Goal: Task Accomplishment & Management: Use online tool/utility

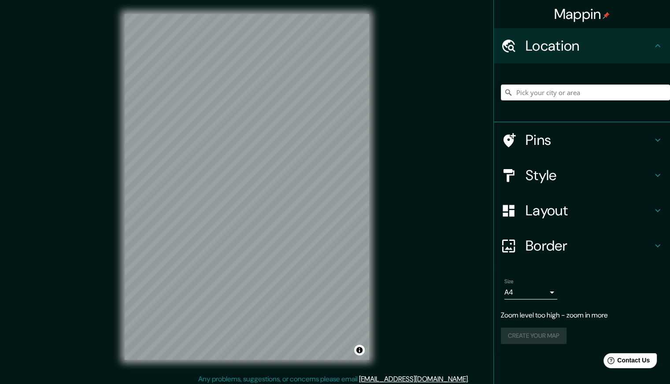
click at [600, 43] on h4 "Location" at bounding box center [589, 46] width 127 height 18
click at [590, 95] on input "Pick your city or area" at bounding box center [585, 93] width 169 height 16
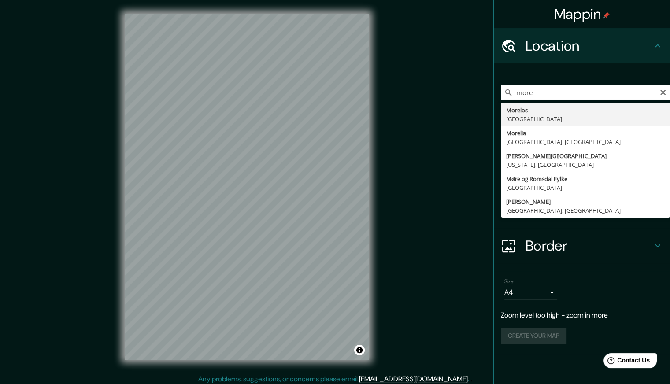
type input "[GEOGRAPHIC_DATA], [GEOGRAPHIC_DATA], [GEOGRAPHIC_DATA]"
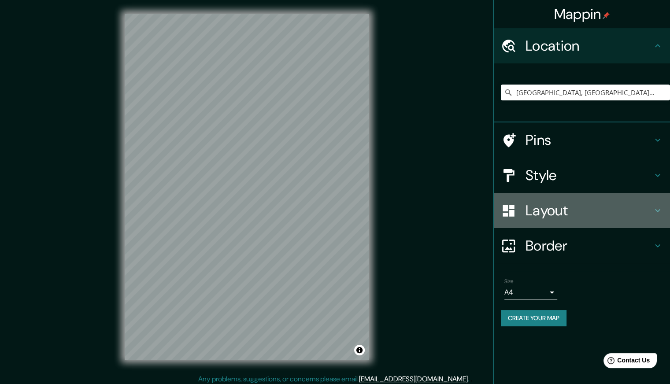
click at [577, 207] on h4 "Layout" at bounding box center [589, 211] width 127 height 18
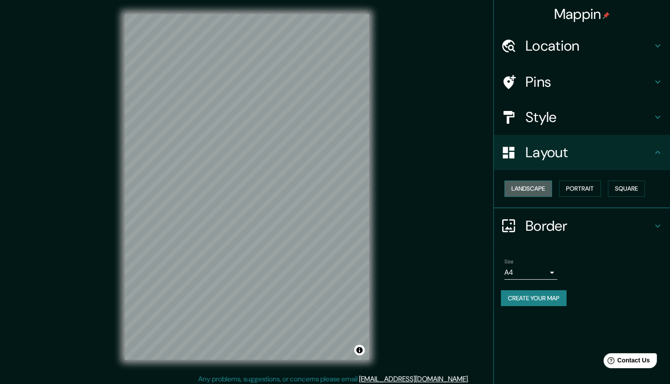
click at [552, 185] on button "Landscape" at bounding box center [528, 189] width 48 height 16
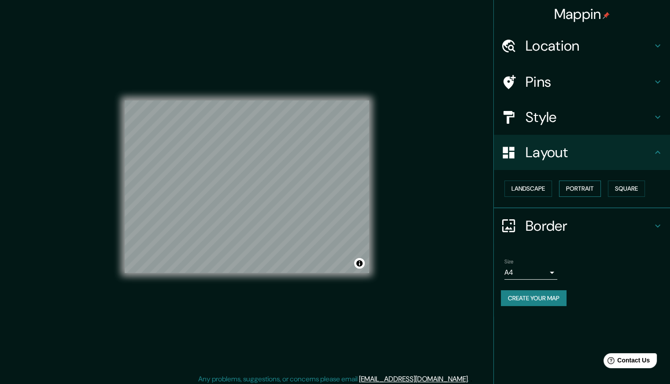
click at [585, 186] on button "Portrait" at bounding box center [580, 189] width 42 height 16
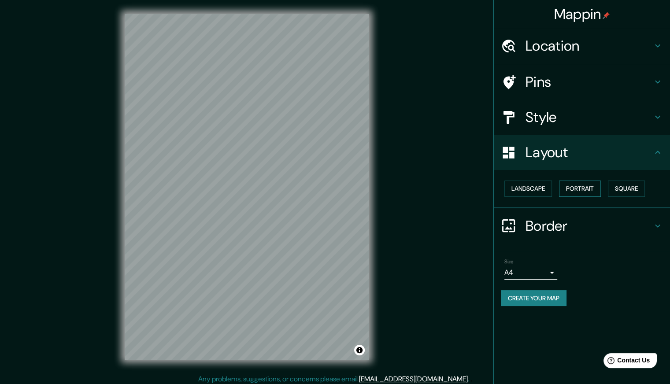
drag, startPoint x: 626, startPoint y: 187, endPoint x: 603, endPoint y: 186, distance: 23.4
click at [626, 187] on button "Square" at bounding box center [626, 189] width 37 height 16
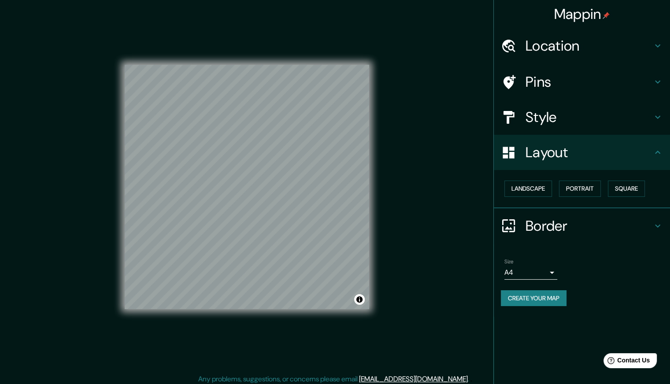
click at [603, 119] on h4 "Style" at bounding box center [589, 117] width 127 height 18
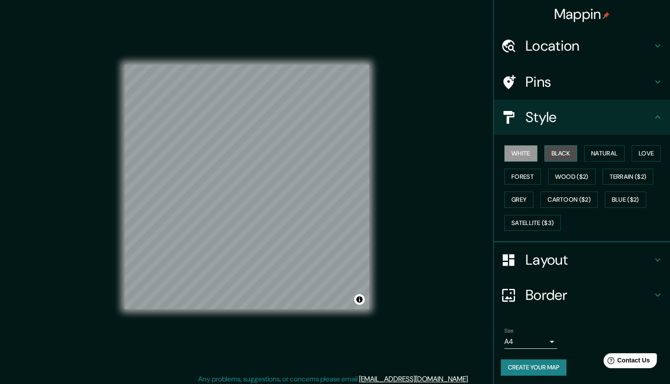
click at [551, 157] on button "Black" at bounding box center [560, 153] width 33 height 16
click at [608, 156] on button "Natural" at bounding box center [604, 153] width 41 height 16
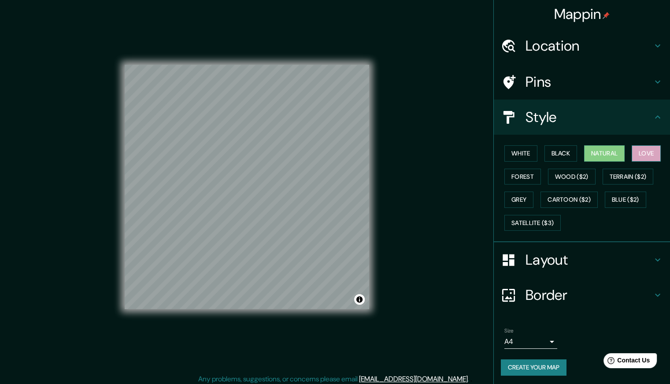
click at [641, 154] on button "Love" at bounding box center [646, 153] width 29 height 16
click at [521, 174] on button "Forest" at bounding box center [522, 177] width 37 height 16
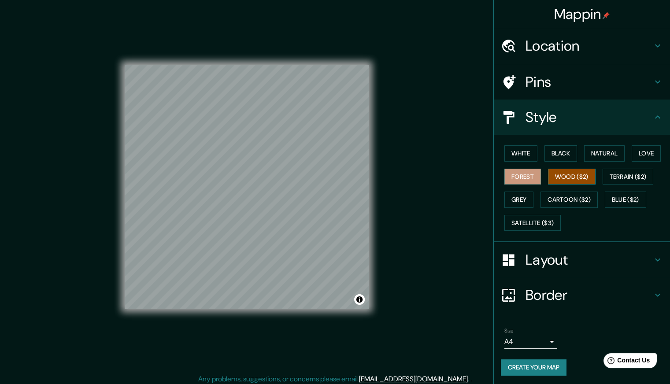
click at [562, 174] on button "Wood ($2)" at bounding box center [572, 177] width 48 height 16
click at [622, 176] on button "Terrain ($2)" at bounding box center [628, 177] width 51 height 16
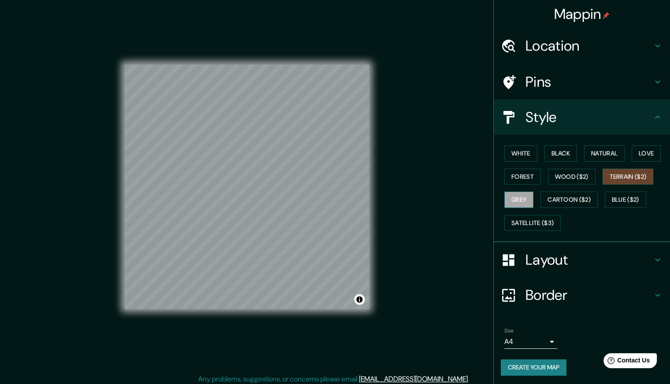
click at [520, 196] on button "Grey" at bounding box center [518, 200] width 29 height 16
click at [568, 200] on button "Cartoon ($2)" at bounding box center [568, 200] width 57 height 16
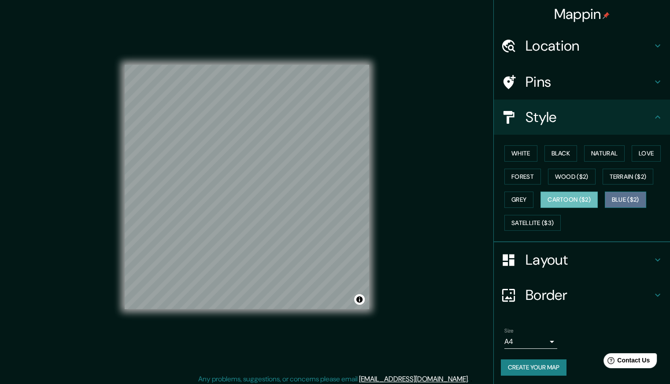
click at [626, 193] on button "Blue ($2)" at bounding box center [625, 200] width 41 height 16
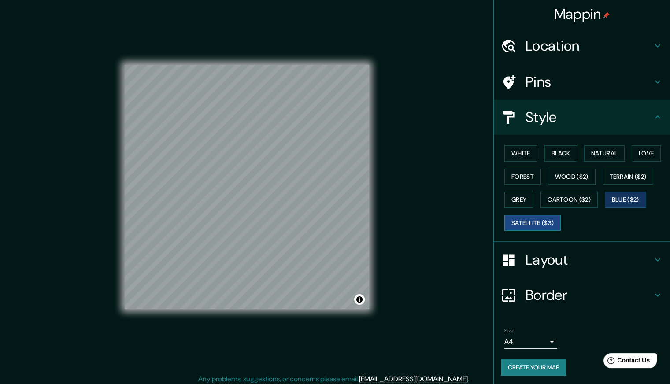
click at [534, 221] on button "Satellite ($3)" at bounding box center [532, 223] width 56 height 16
click at [621, 193] on button "Blue ($2)" at bounding box center [625, 200] width 41 height 16
click at [430, 233] on div "Mappin Location [GEOGRAPHIC_DATA], [GEOGRAPHIC_DATA], [GEOGRAPHIC_DATA] Pins St…" at bounding box center [335, 194] width 670 height 388
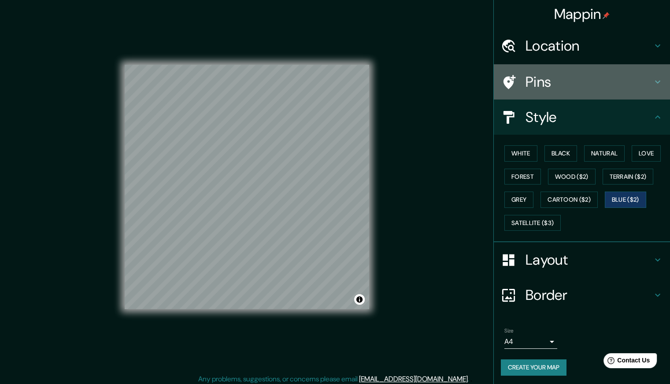
click at [555, 84] on h4 "Pins" at bounding box center [589, 82] width 127 height 18
